Goal: Task Accomplishment & Management: Complete application form

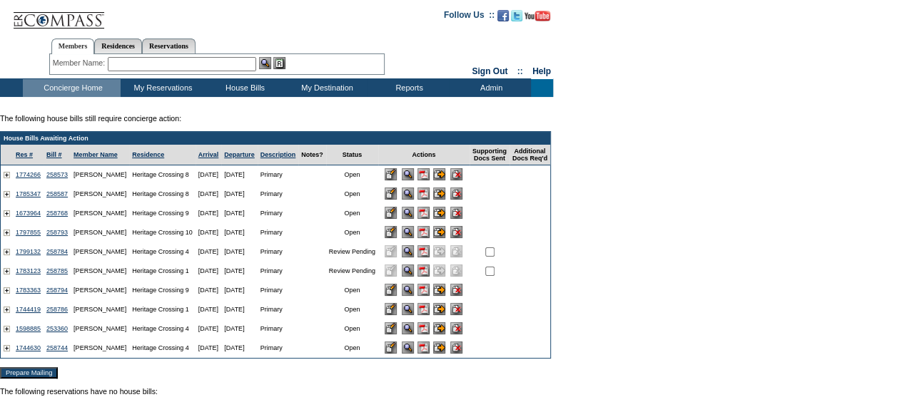
click at [445, 313] on input "image" at bounding box center [439, 309] width 12 height 12
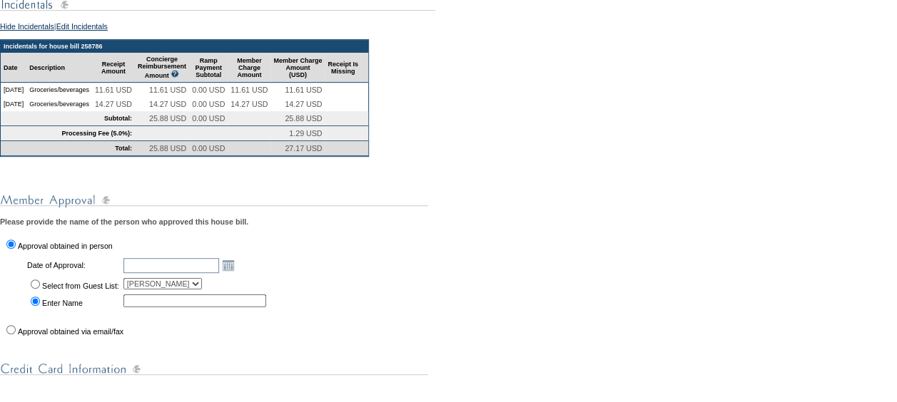
scroll to position [285, 0]
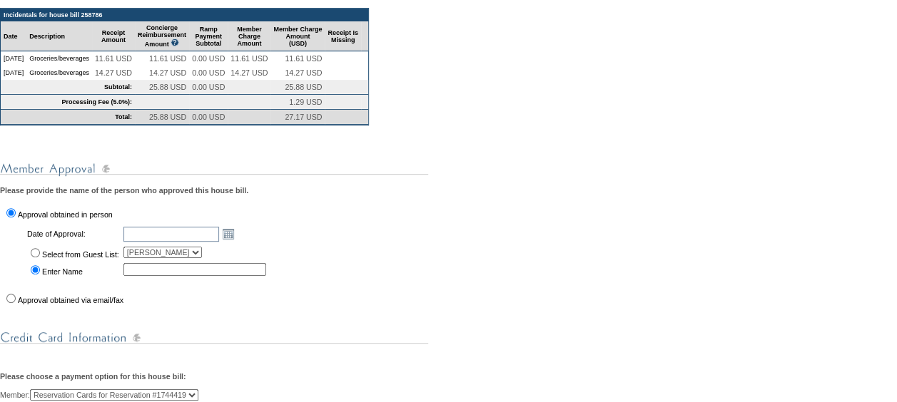
click at [42, 259] on label "Select from Guest List:" at bounding box center [80, 254] width 77 height 9
click at [40, 257] on input "Select from Guest List:" at bounding box center [35, 252] width 9 height 9
radio input "true"
click at [236, 242] on link "Open the calendar popup." at bounding box center [228, 234] width 16 height 16
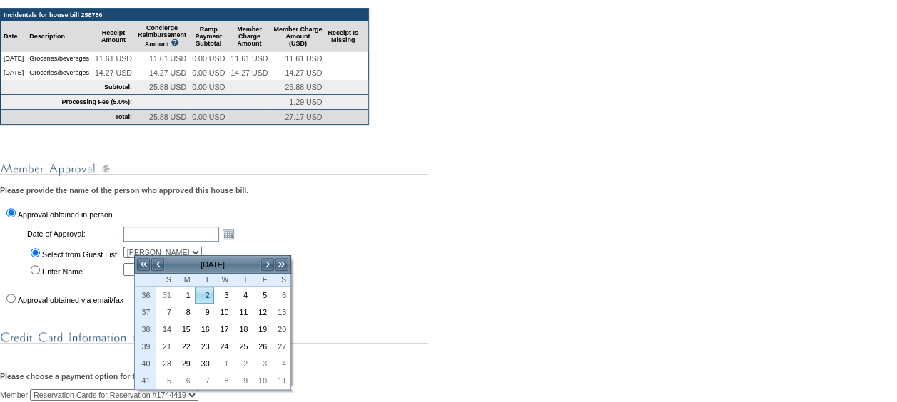
click at [211, 292] on link "2" at bounding box center [204, 295] width 18 height 16
type input "2025-09-02"
type input "[DATE]"
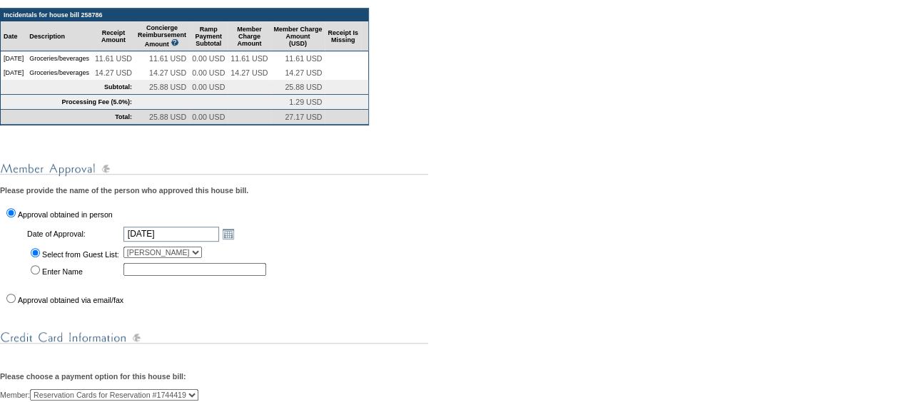
click at [338, 288] on div "You are in the process of submitting the following house bill: 258786 - Primary…" at bounding box center [448, 347] width 897 height 850
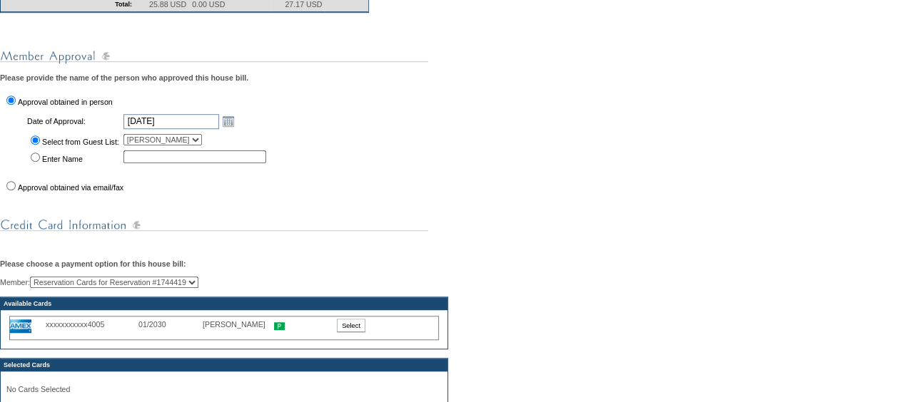
scroll to position [428, 0]
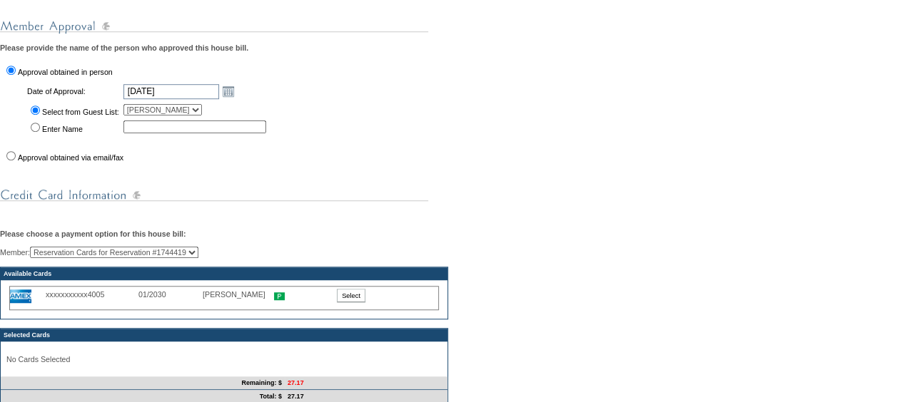
click at [339, 302] on input "Select" at bounding box center [351, 296] width 29 height 14
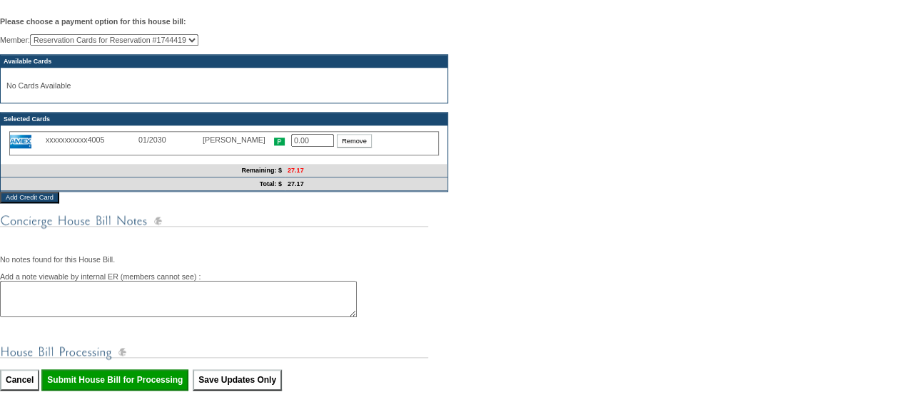
scroll to position [642, 0]
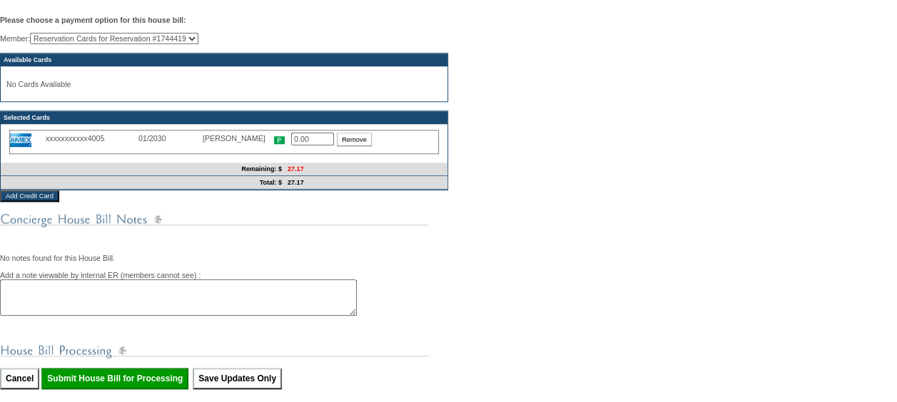
click at [310, 145] on input "0.00" at bounding box center [312, 139] width 43 height 13
type input "0"
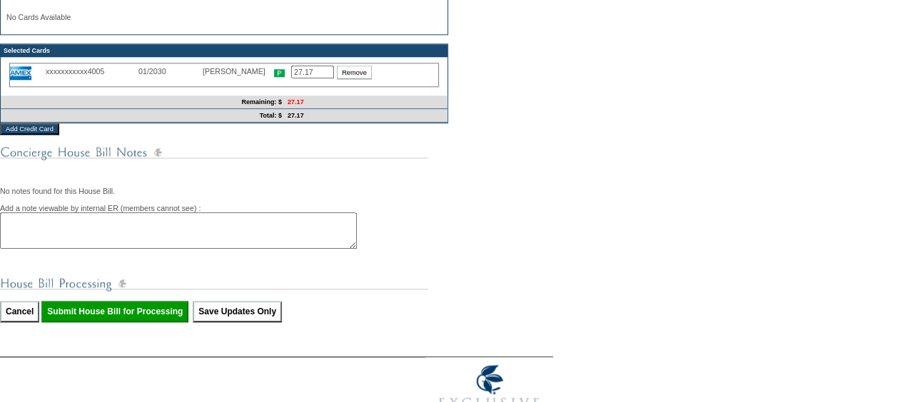
scroll to position [785, 0]
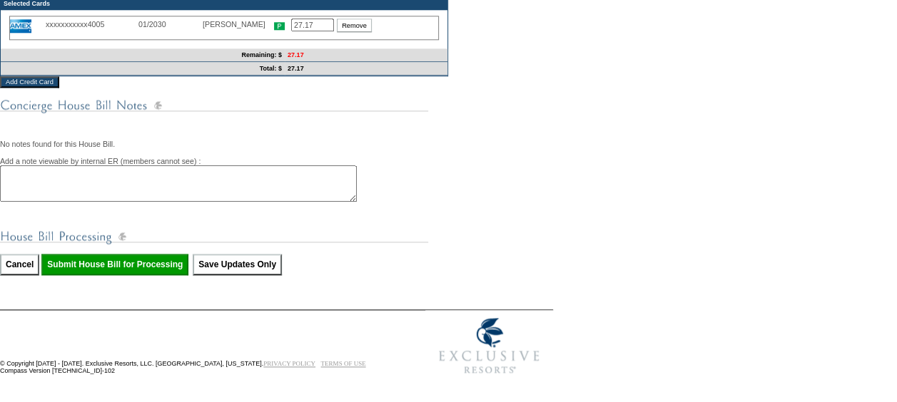
type input "27.17"
click at [150, 261] on input "Submit House Bill for Processing" at bounding box center [114, 264] width 147 height 21
type input "Processing..."
